Goal: Entertainment & Leisure: Consume media (video, audio)

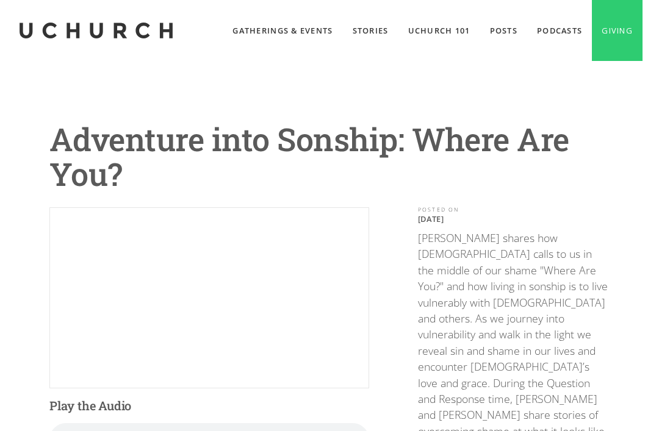
scroll to position [84, 0]
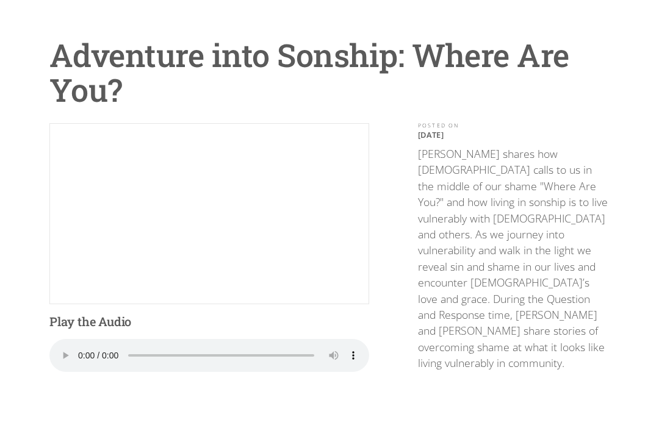
scroll to position [84, 0]
click at [86, 351] on audio "Your browser does not support the audio element." at bounding box center [209, 355] width 320 height 33
click at [84, 353] on audio "Your browser does not support the audio element." at bounding box center [209, 355] width 320 height 33
click at [82, 353] on audio "Your browser does not support the audio element." at bounding box center [209, 355] width 320 height 33
click at [80, 351] on audio "Your browser does not support the audio element." at bounding box center [209, 355] width 320 height 33
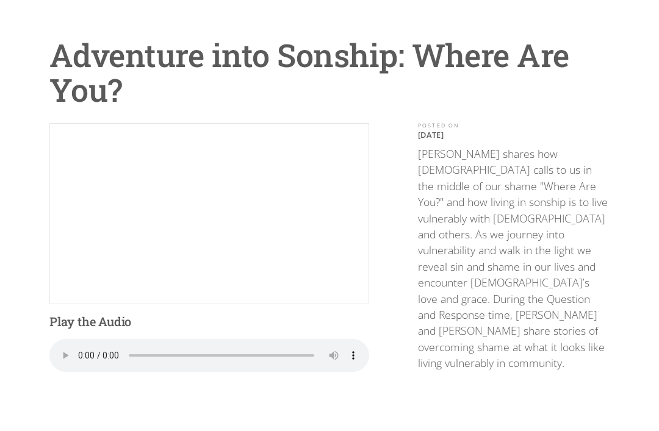
click at [84, 352] on audio "Your browser does not support the audio element." at bounding box center [209, 355] width 320 height 33
click at [655, 99] on div "Adventure into Sonship: Where Are You? Play the Audio Your browser does not sup…" at bounding box center [329, 320] width 659 height 687
click at [84, 351] on audio "Your browser does not support the audio element." at bounding box center [209, 355] width 320 height 33
click at [93, 353] on audio "Your browser does not support the audio element." at bounding box center [209, 355] width 320 height 33
click at [80, 356] on audio "Your browser does not support the audio element." at bounding box center [209, 355] width 320 height 33
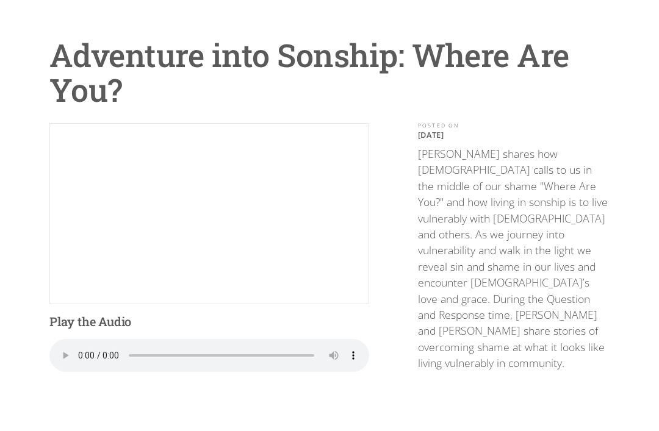
click at [83, 351] on audio "Your browser does not support the audio element." at bounding box center [209, 355] width 320 height 33
click at [85, 353] on audio "Your browser does not support the audio element." at bounding box center [209, 355] width 320 height 33
click at [79, 351] on audio "Your browser does not support the audio element." at bounding box center [209, 355] width 320 height 33
